Goal: Contribute content: Add original content to the website for others to see

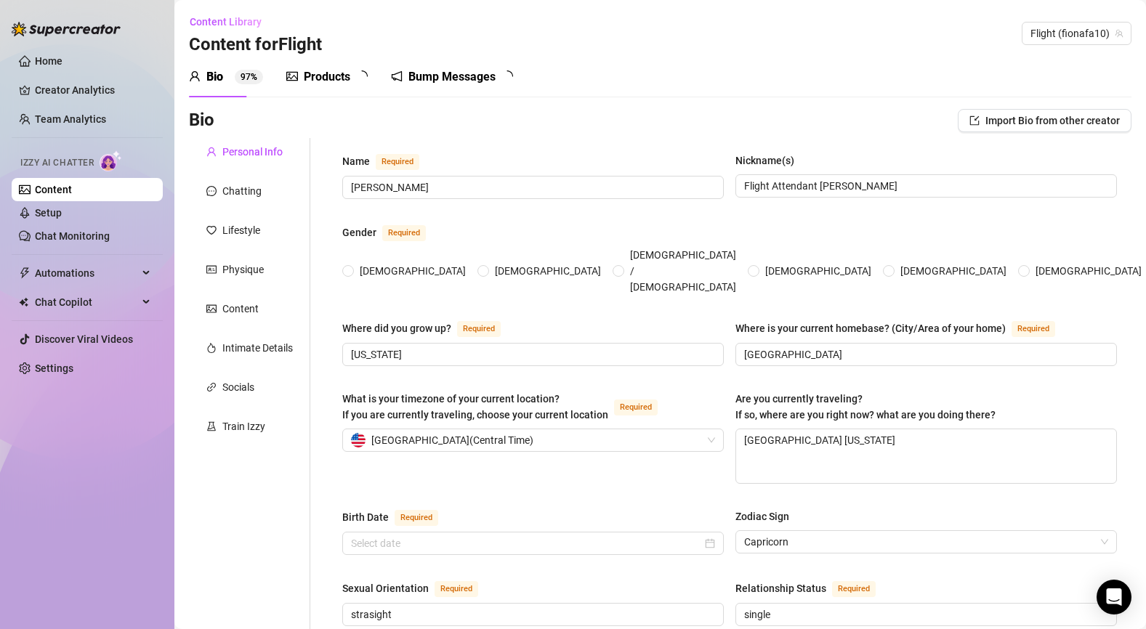
radio input "true"
type input "[DATE]"
click at [217, 20] on span "Content Library" at bounding box center [226, 22] width 72 height 12
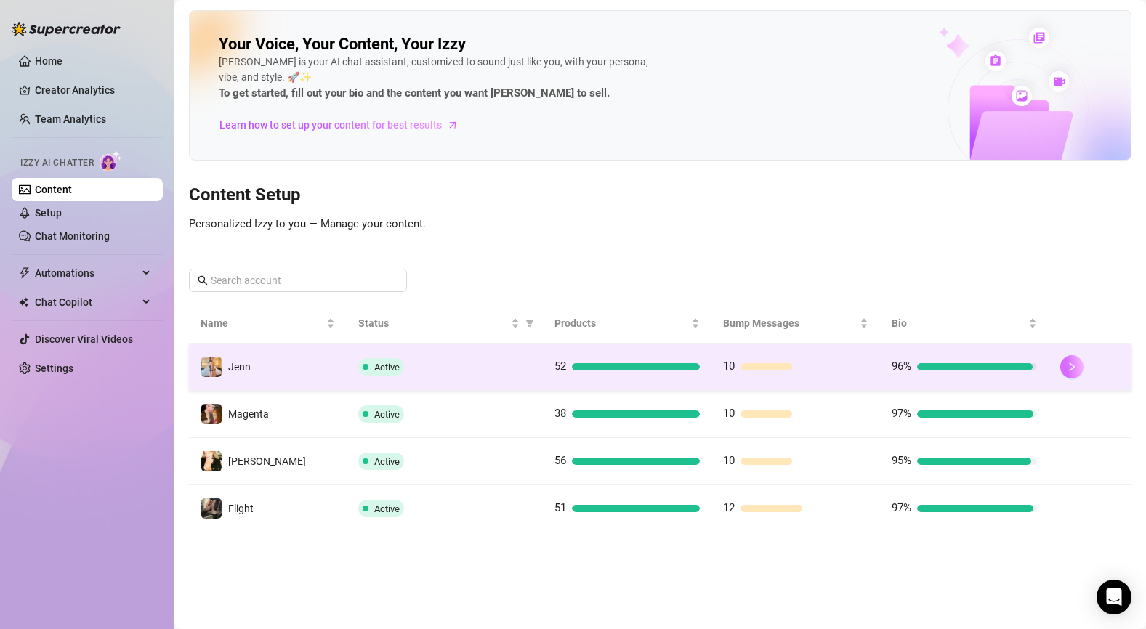
click at [1078, 373] on button "button" at bounding box center [1071, 366] width 23 height 23
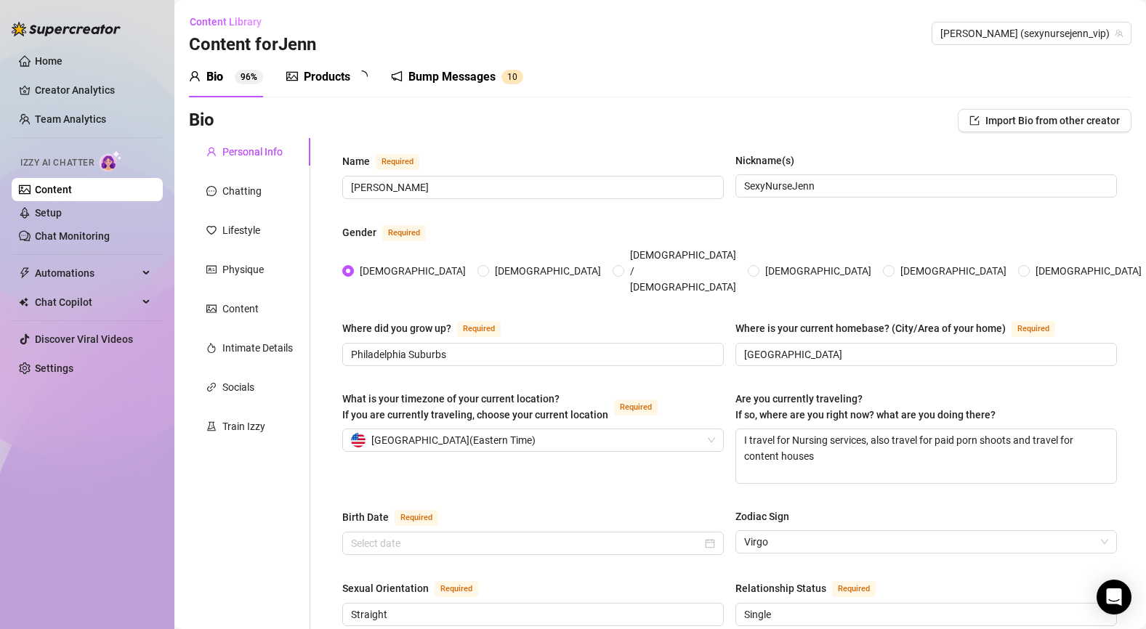
radio input "true"
type input "[DATE]"
click at [341, 78] on div "Products" at bounding box center [327, 76] width 46 height 17
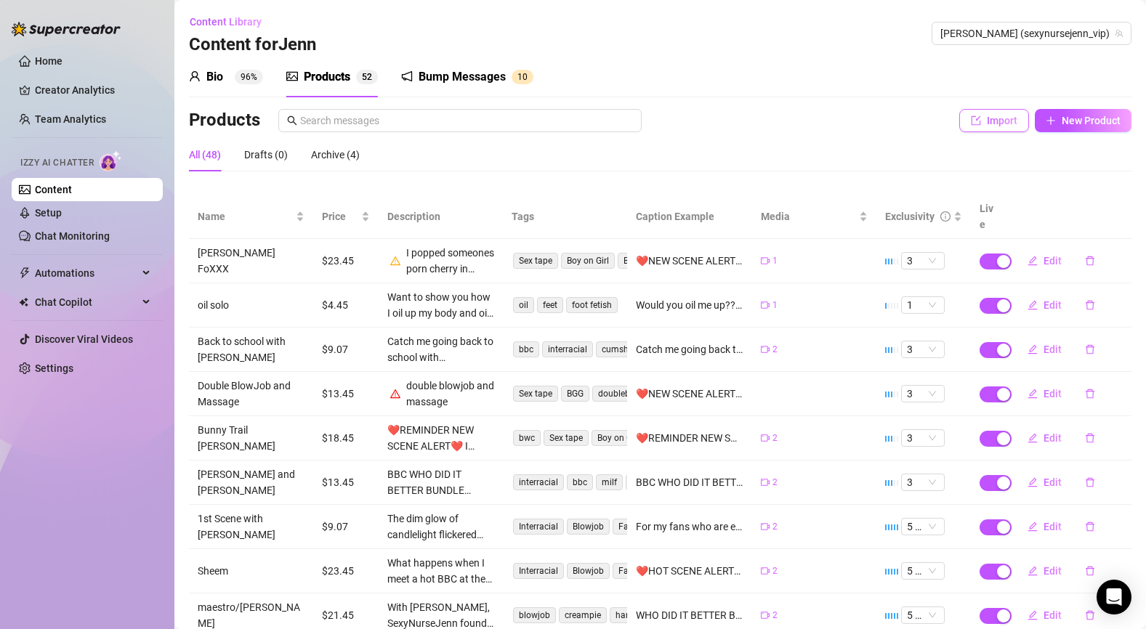
click at [987, 125] on span "Import" at bounding box center [1002, 121] width 31 height 12
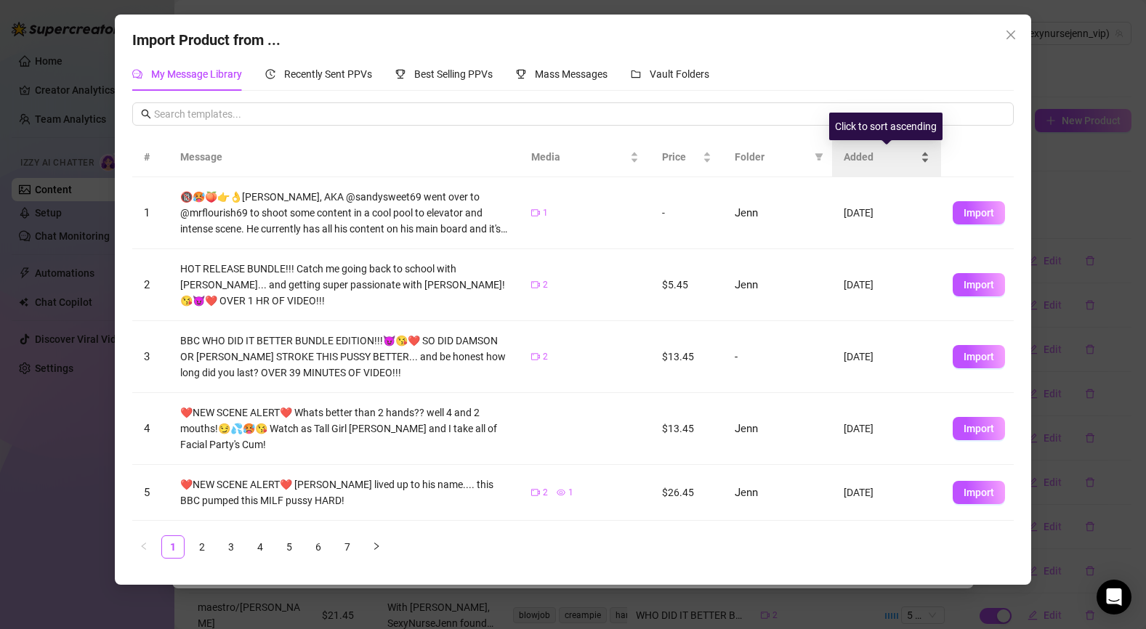
click at [865, 158] on span "Added" at bounding box center [881, 157] width 74 height 16
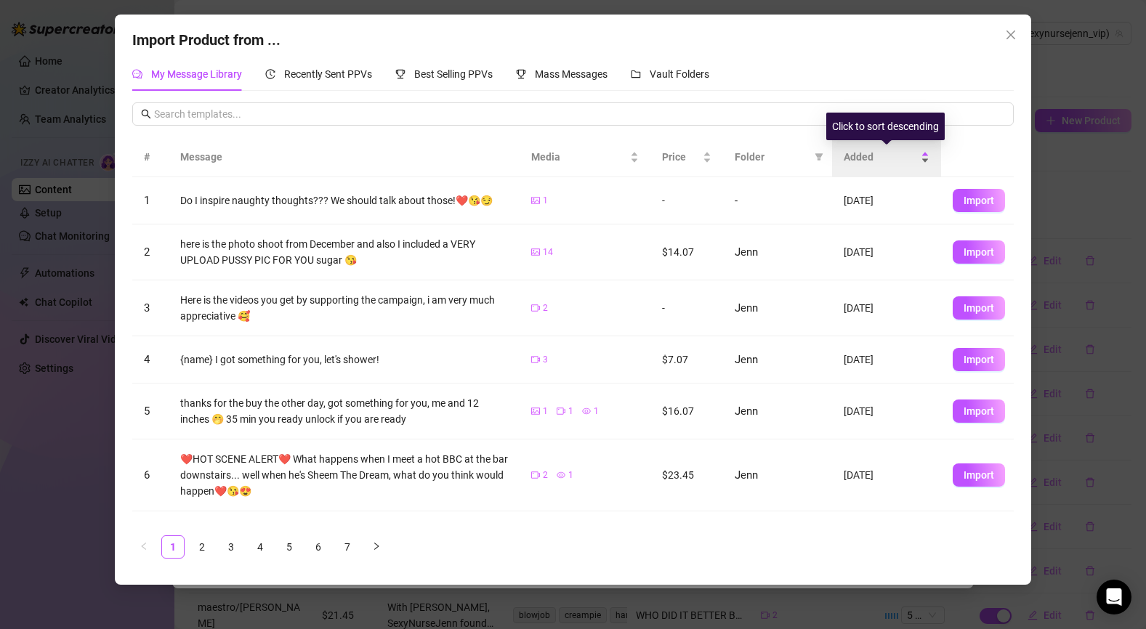
click at [865, 159] on span "Added" at bounding box center [881, 157] width 74 height 16
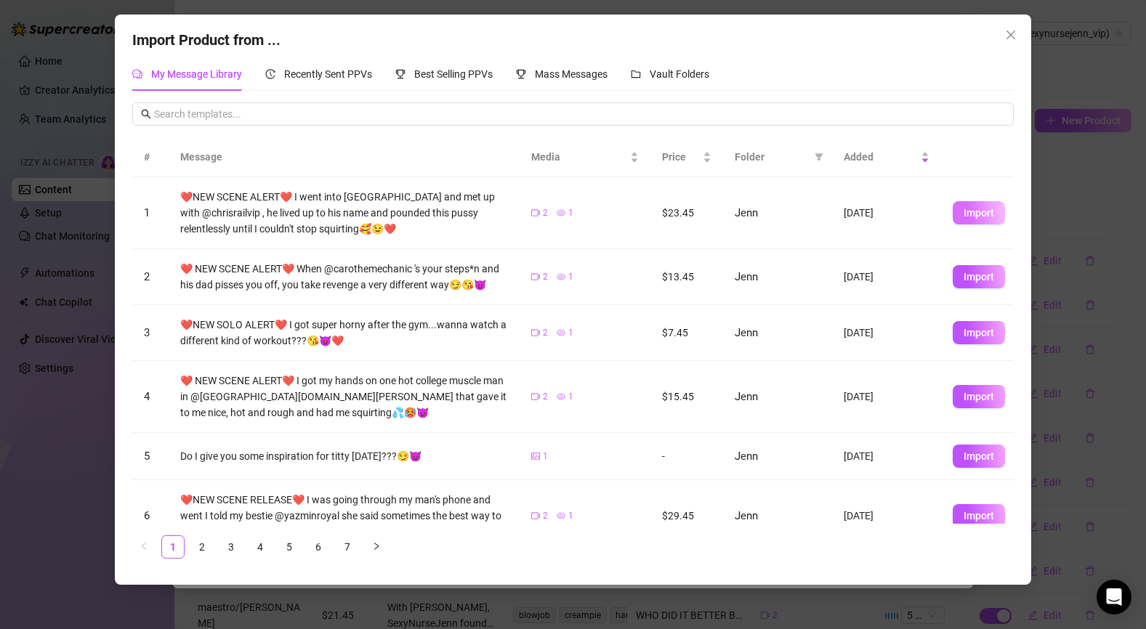
click at [982, 211] on span "Import" at bounding box center [978, 213] width 31 height 12
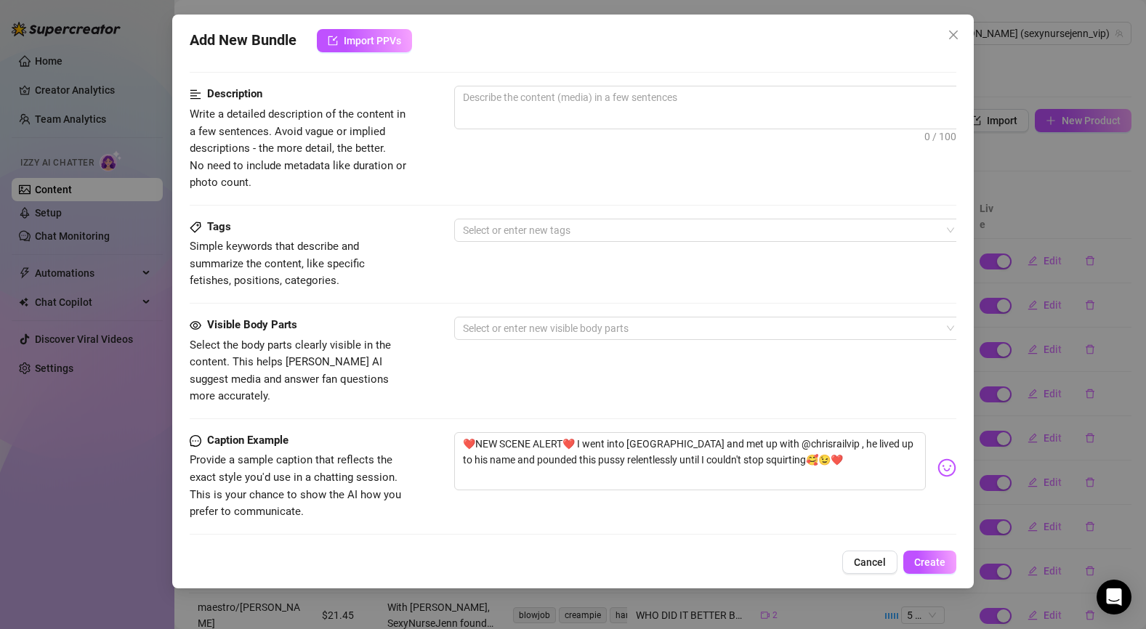
scroll to position [613, 0]
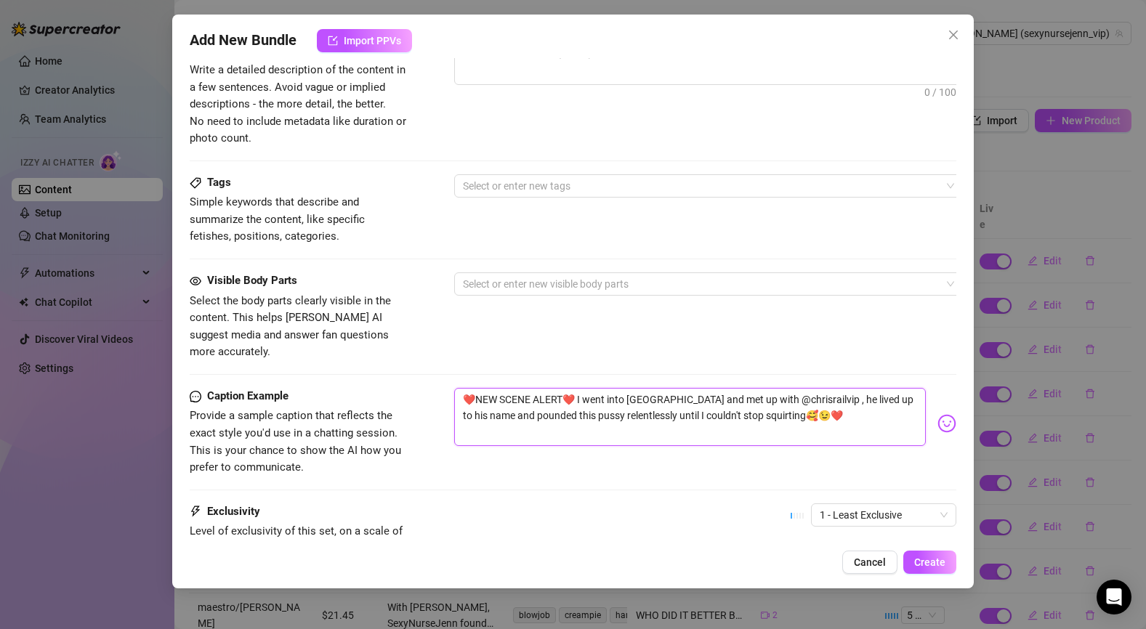
drag, startPoint x: 573, startPoint y: 379, endPoint x: 737, endPoint y: 403, distance: 166.0
click at [737, 403] on textarea "❤️NEW SCENE ALERT❤️ I went into [GEOGRAPHIC_DATA] and met up with @chrisrailvip…" at bounding box center [690, 417] width 472 height 58
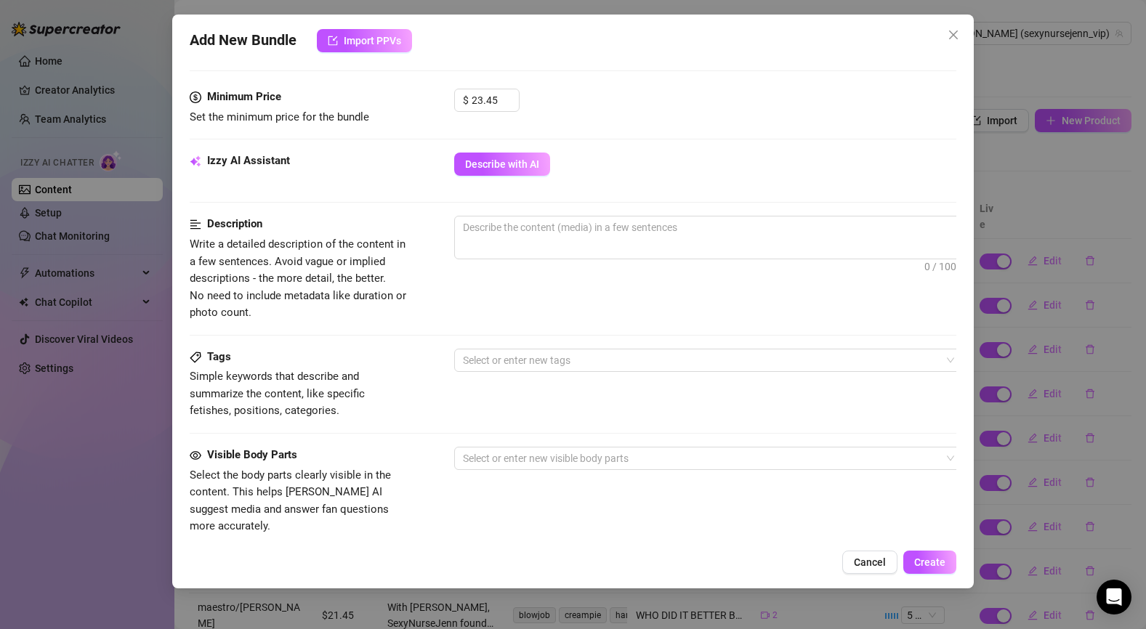
scroll to position [433, 0]
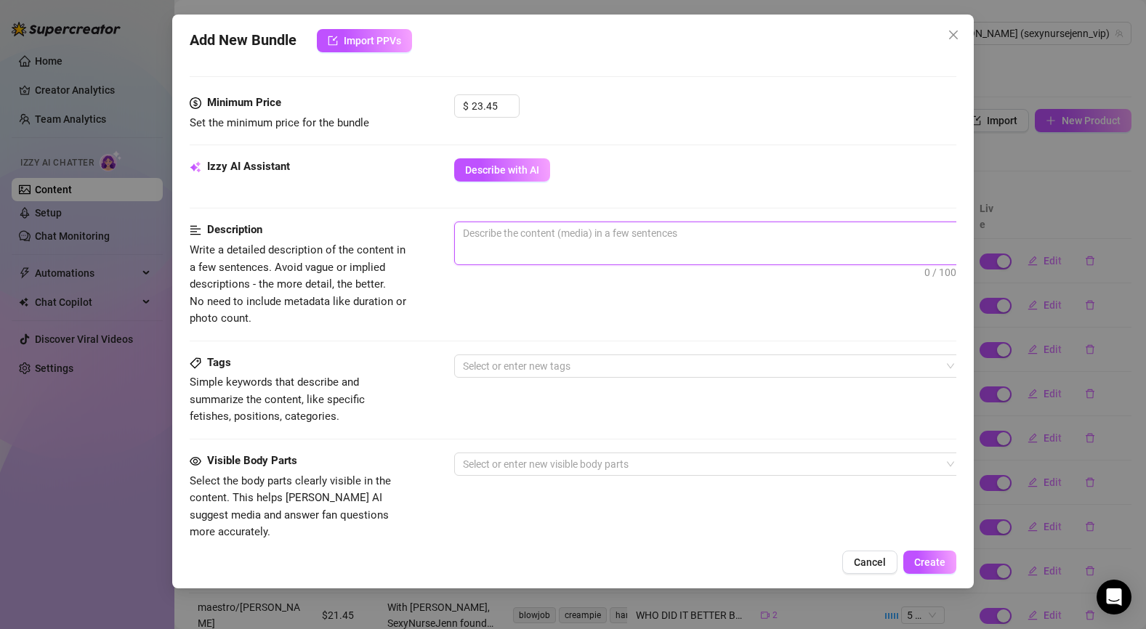
click at [517, 237] on textarea at bounding box center [708, 233] width 507 height 22
paste textarea "I went into LA and met up with @chrisrailvip , he lived up to his name and poun…"
type textarea "I went into LA and met up with @chrisrailvip , he lived up to his name and poun…"
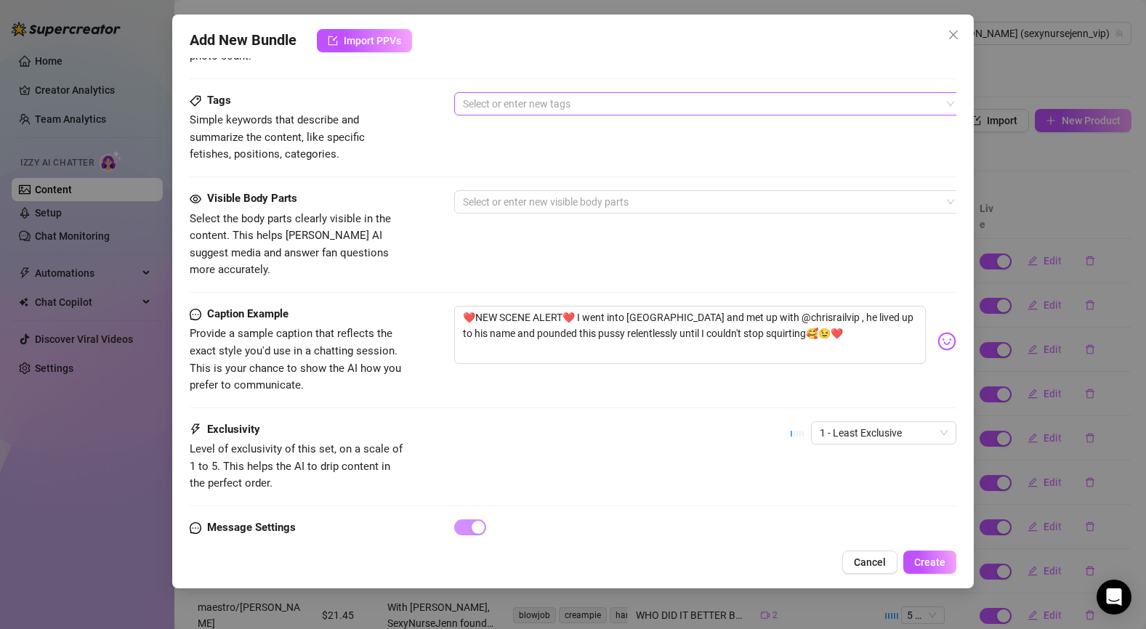
scroll to position [737, 0]
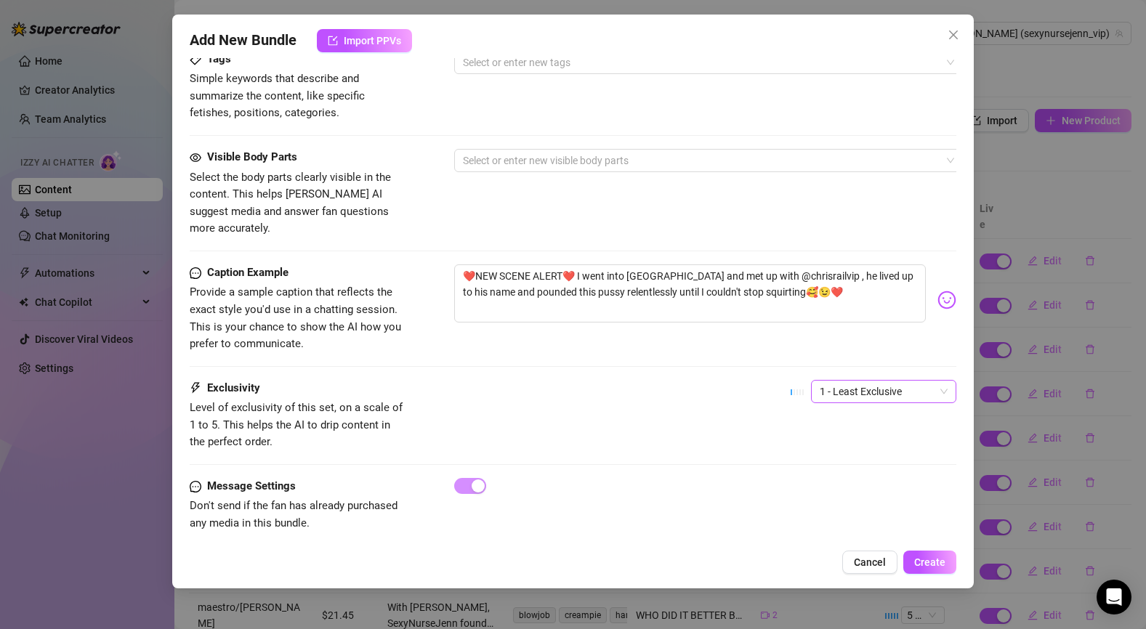
click at [895, 381] on span "1 - Least Exclusive" at bounding box center [884, 392] width 128 height 22
type textarea "I went into LA and met up with @chrisrailvip , he lived up to his name and poun…"
click at [864, 427] on div "2" at bounding box center [883, 426] width 122 height 16
click at [930, 567] on span "Create" at bounding box center [929, 563] width 31 height 12
